Goal: Use online tool/utility: Utilize a website feature to perform a specific function

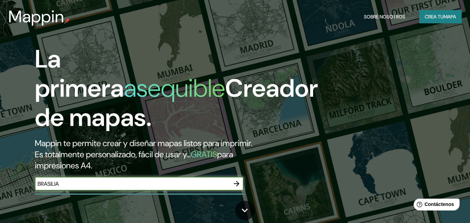
type input "BRASILIA"
click at [239, 185] on icon "button" at bounding box center [236, 183] width 8 height 8
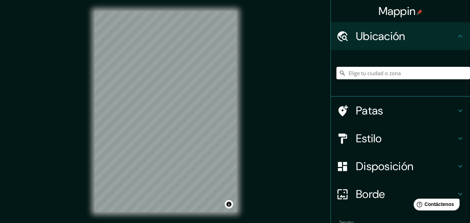
click at [384, 74] on input "Elige tu ciudad o zona" at bounding box center [403, 73] width 134 height 13
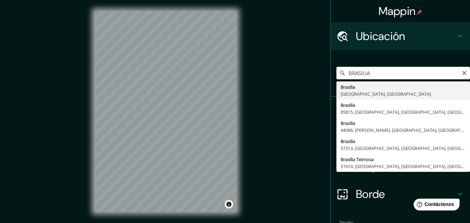
type input "[GEOGRAPHIC_DATA], [GEOGRAPHIC_DATA], [GEOGRAPHIC_DATA]"
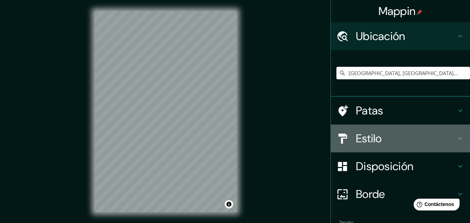
click at [372, 146] on div "Estilo" at bounding box center [400, 138] width 139 height 28
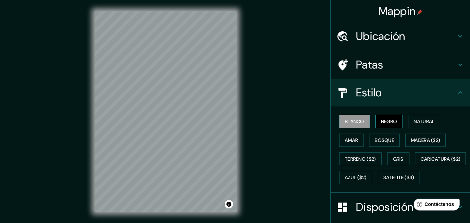
click at [381, 121] on font "Negro" at bounding box center [389, 121] width 16 height 6
click at [240, 102] on div "© Mapbox © OpenStreetMap Improve this map" at bounding box center [165, 111] width 164 height 223
click at [406, 87] on h4 "Estilo" at bounding box center [406, 93] width 100 height 14
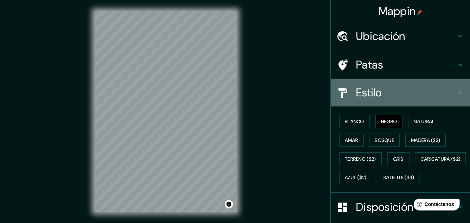
click at [457, 90] on icon at bounding box center [460, 92] width 8 height 8
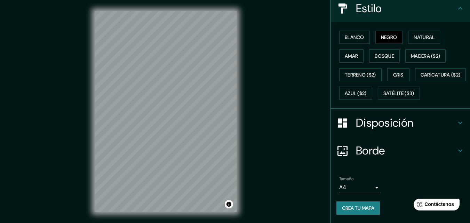
click at [385, 149] on h4 "Borde" at bounding box center [406, 151] width 100 height 14
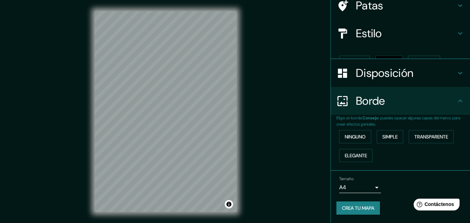
scroll to position [47, 0]
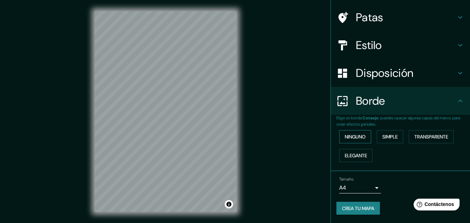
click at [350, 137] on font "Ninguno" at bounding box center [355, 137] width 21 height 6
click at [366, 151] on button "Elegante" at bounding box center [355, 155] width 33 height 13
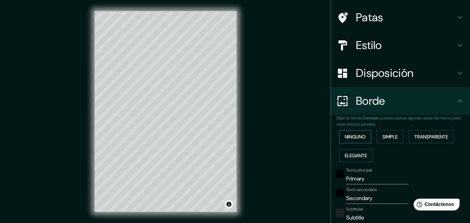
click at [361, 138] on font "Ninguno" at bounding box center [355, 137] width 21 height 6
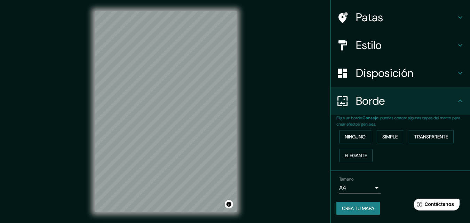
click at [370, 185] on body "Mappin Ubicación [GEOGRAPHIC_DATA], [GEOGRAPHIC_DATA], [GEOGRAPHIC_DATA] Patas …" at bounding box center [235, 111] width 470 height 223
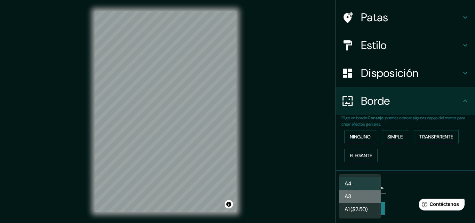
click at [362, 198] on li "A3" at bounding box center [360, 196] width 42 height 13
type input "a4"
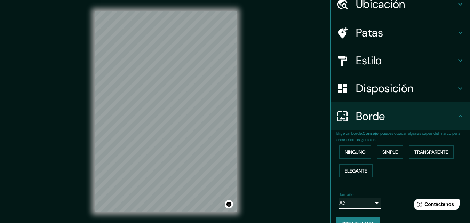
scroll to position [0, 0]
